Goal: Task Accomplishment & Management: Use online tool/utility

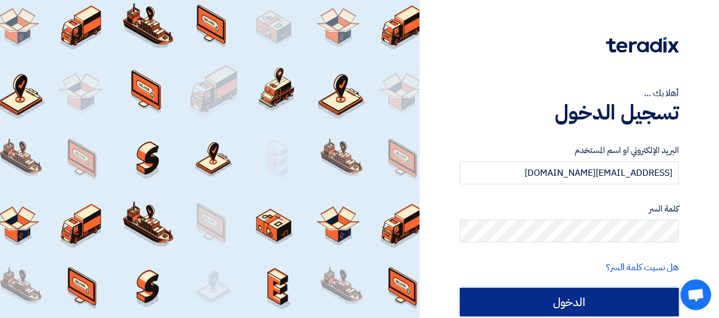
click at [564, 296] on input "الدخول" at bounding box center [569, 302] width 219 height 28
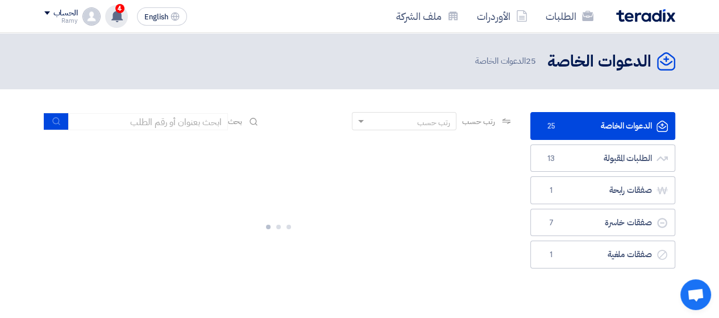
click at [120, 24] on div "4 تعديل جديد خاص بطلب شراء "PR 10006899". 56 minutes ago تم نشر طلب عروض أسعار …" at bounding box center [116, 16] width 23 height 23
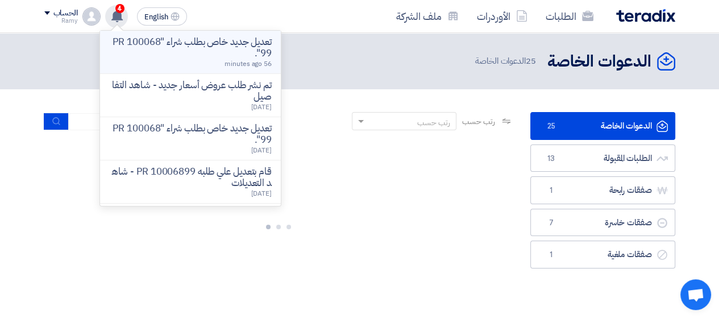
click at [154, 46] on p "تعديل جديد خاص بطلب شراء "PR 10006899"." at bounding box center [190, 47] width 163 height 23
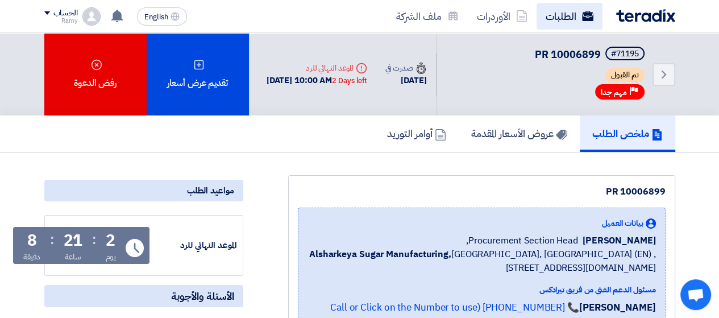
click at [571, 16] on link "الطلبات" at bounding box center [570, 16] width 66 height 27
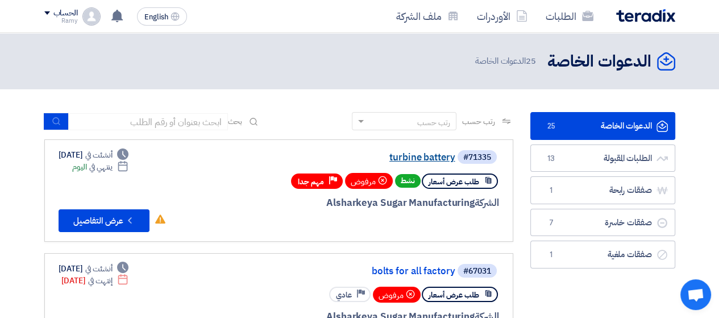
click at [414, 152] on link "turbine battery" at bounding box center [341, 157] width 227 height 10
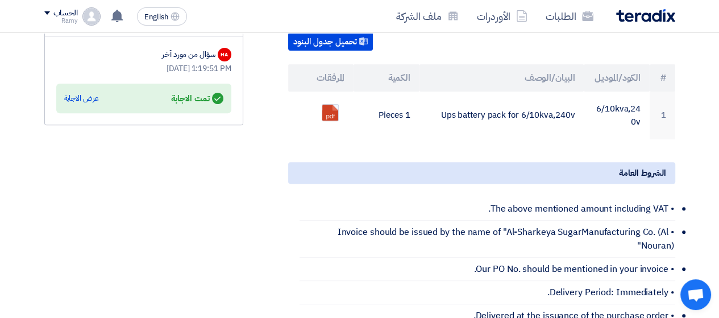
scroll to position [341, 0]
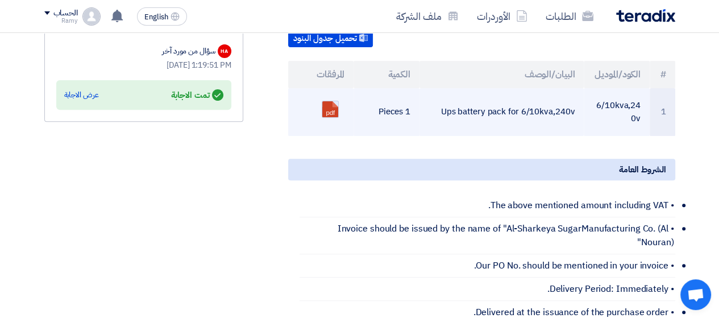
click at [333, 101] on link at bounding box center [367, 135] width 91 height 68
